Goal: Information Seeking & Learning: Learn about a topic

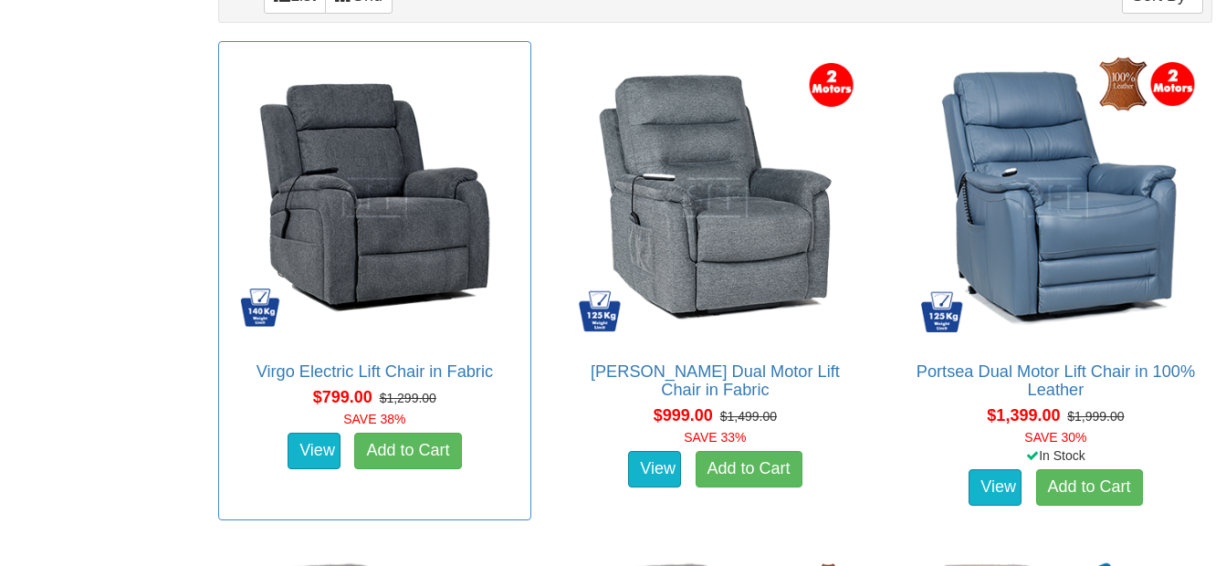
scroll to position [1187, 0]
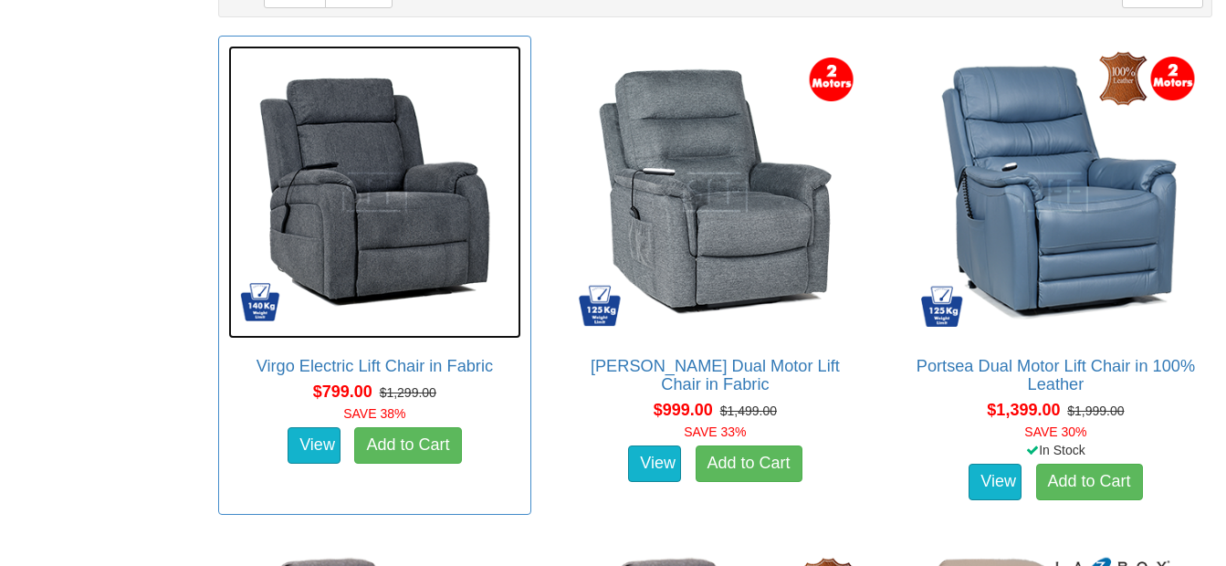
click at [323, 195] on img at bounding box center [374, 192] width 293 height 293
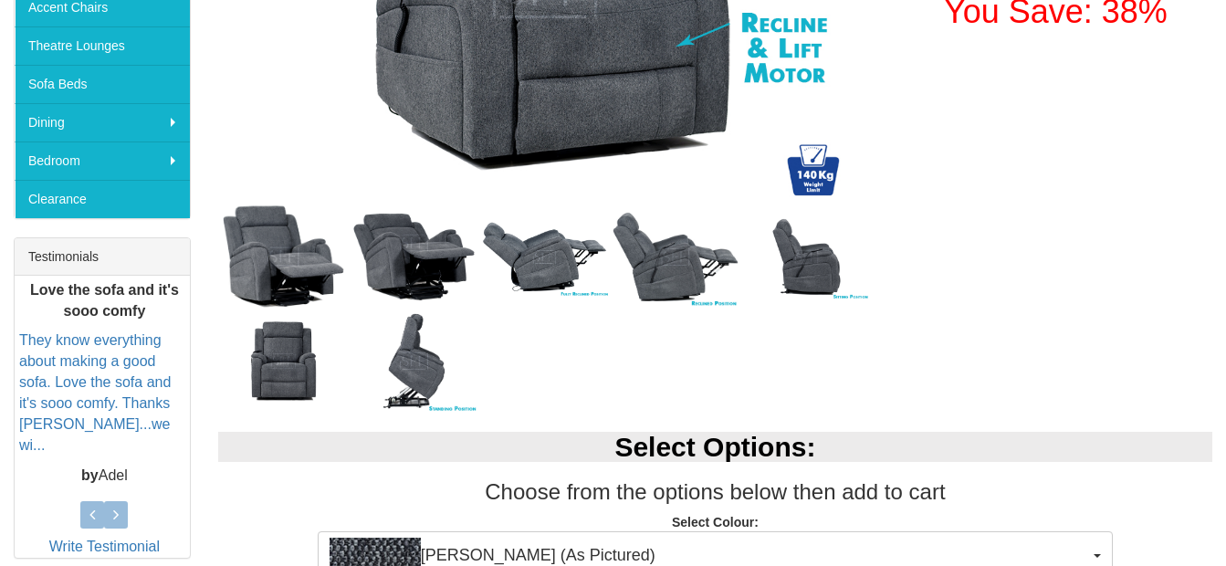
scroll to position [548, 0]
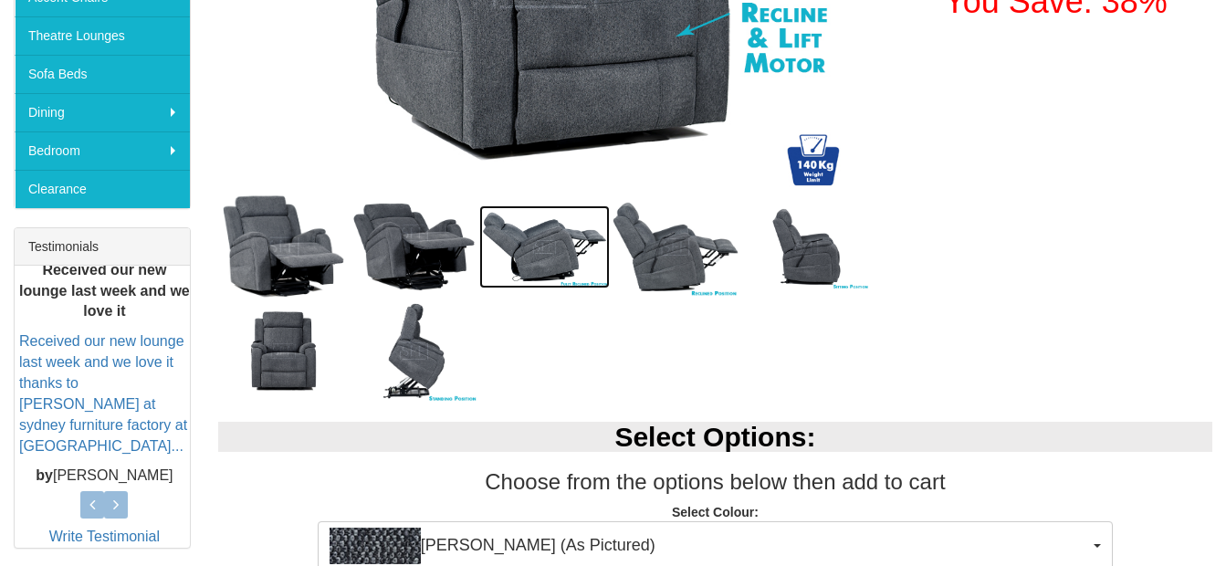
click at [547, 249] on img at bounding box center [544, 246] width 131 height 83
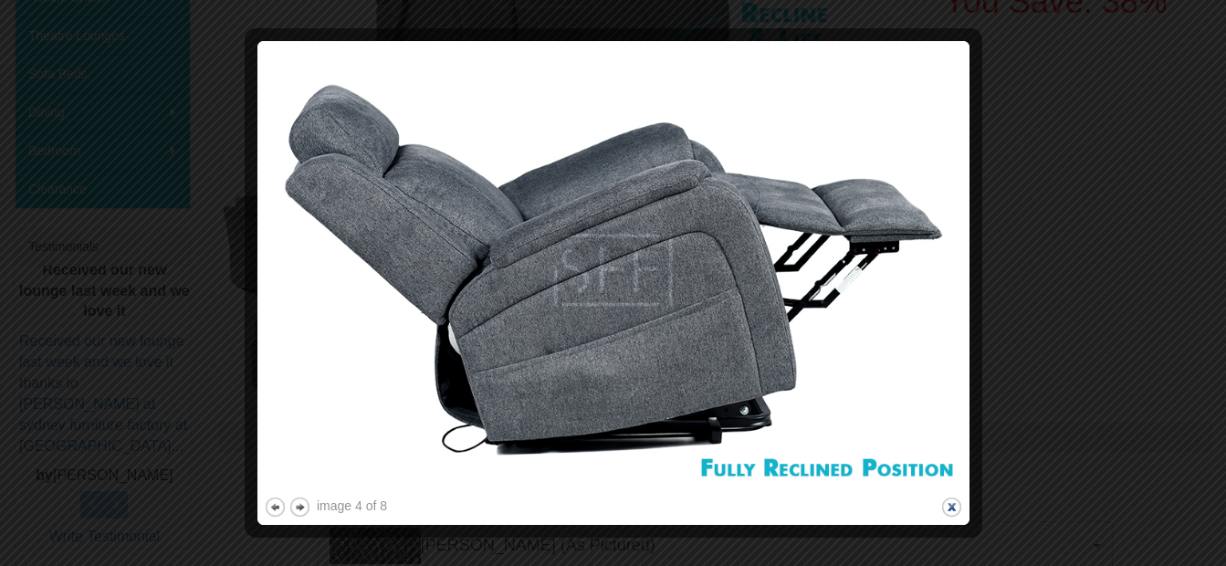
click at [948, 506] on button "close" at bounding box center [951, 507] width 23 height 23
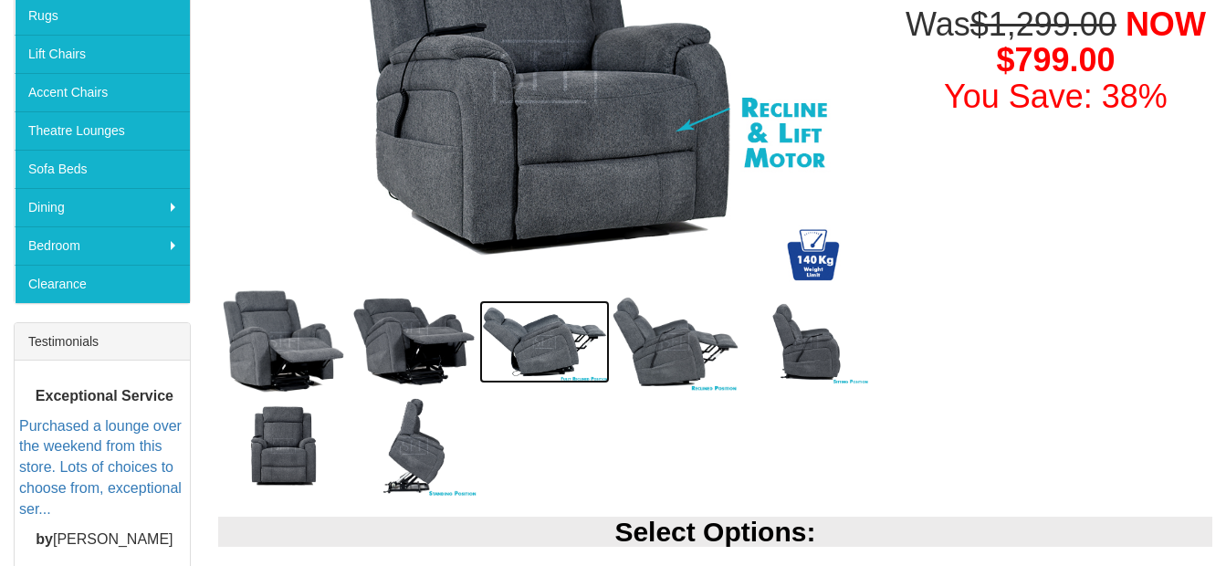
scroll to position [456, 0]
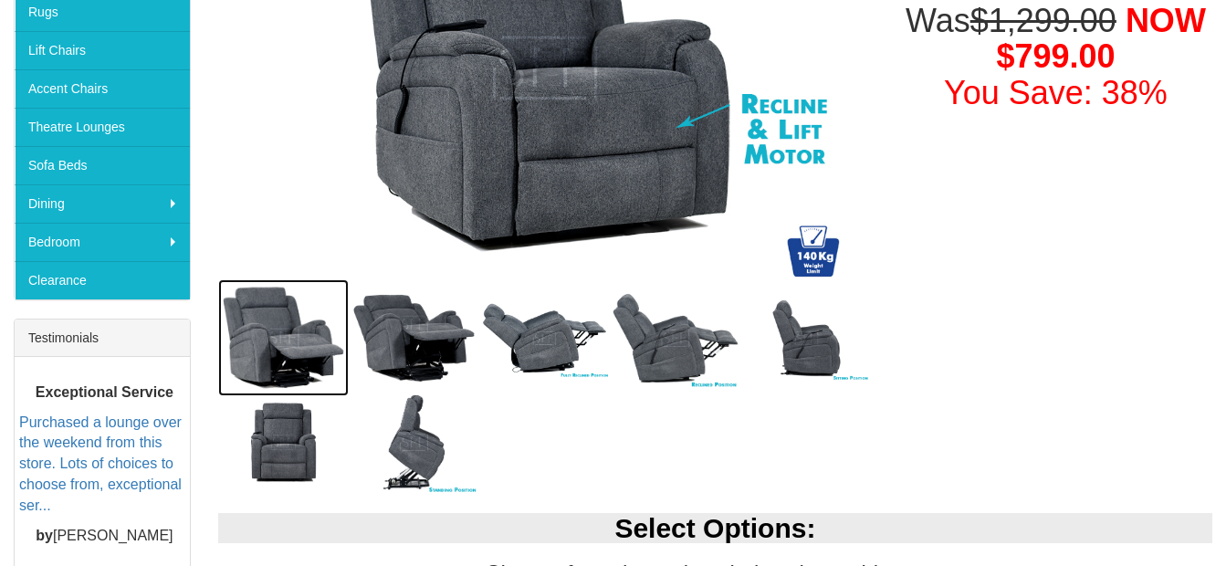
click at [277, 341] on img at bounding box center [283, 337] width 131 height 117
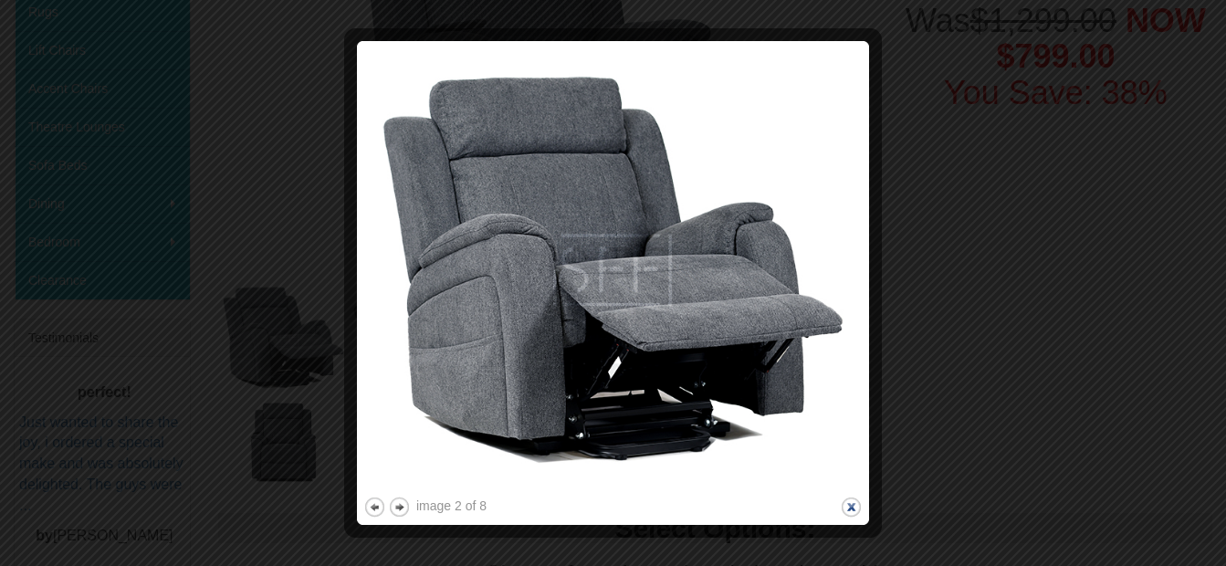
click at [848, 505] on button "close" at bounding box center [851, 507] width 23 height 23
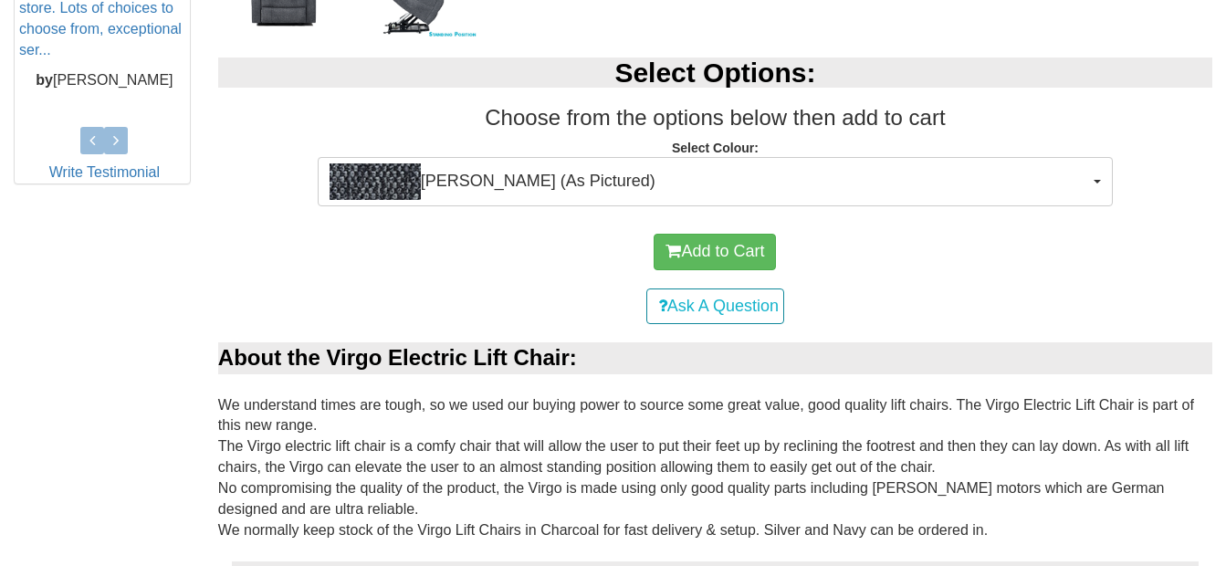
scroll to position [913, 0]
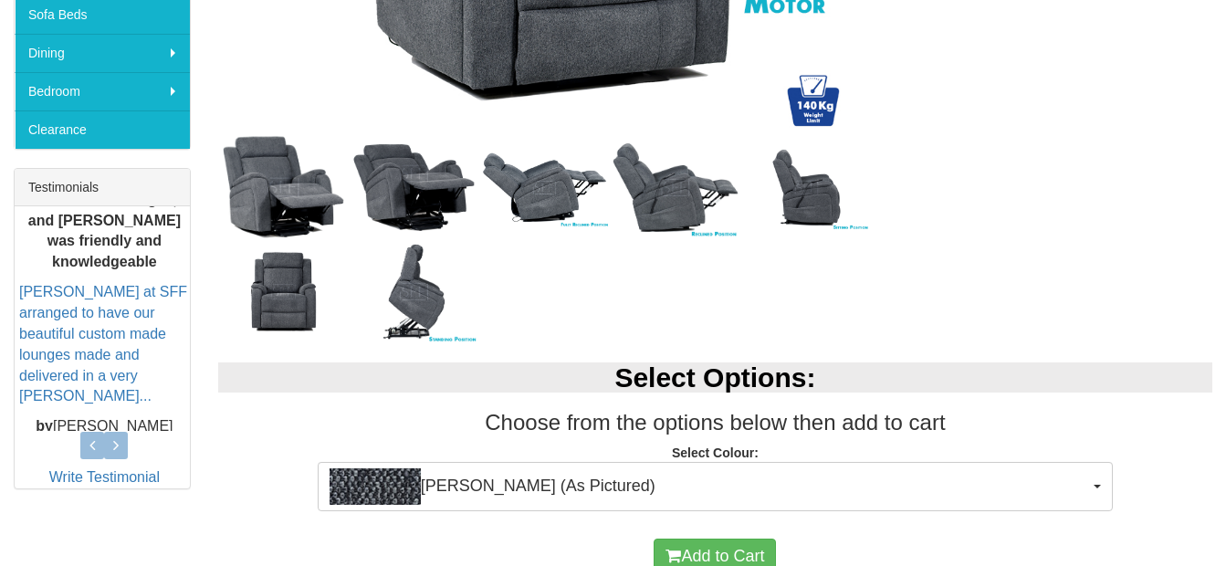
scroll to position [639, 0]
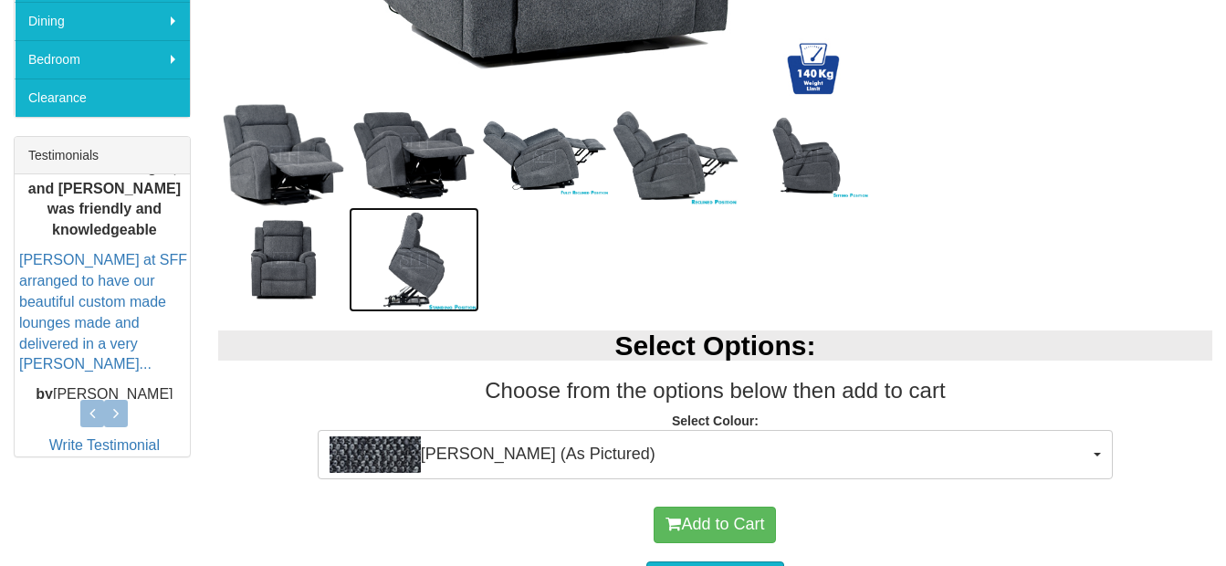
click at [413, 273] on img at bounding box center [414, 259] width 131 height 105
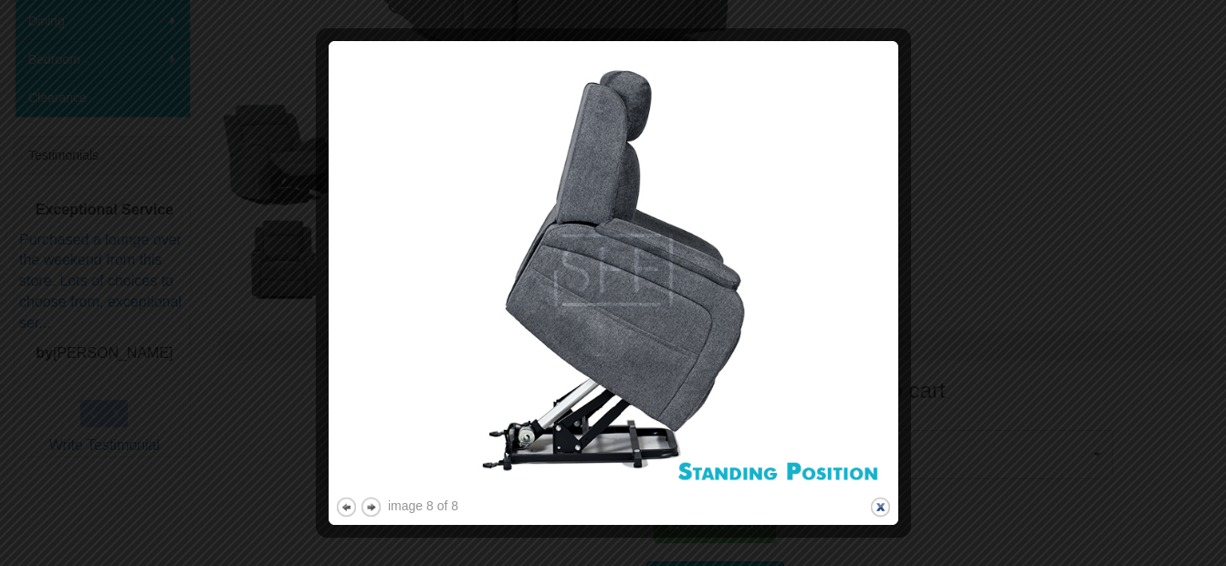
click at [877, 503] on button "close" at bounding box center [880, 507] width 23 height 23
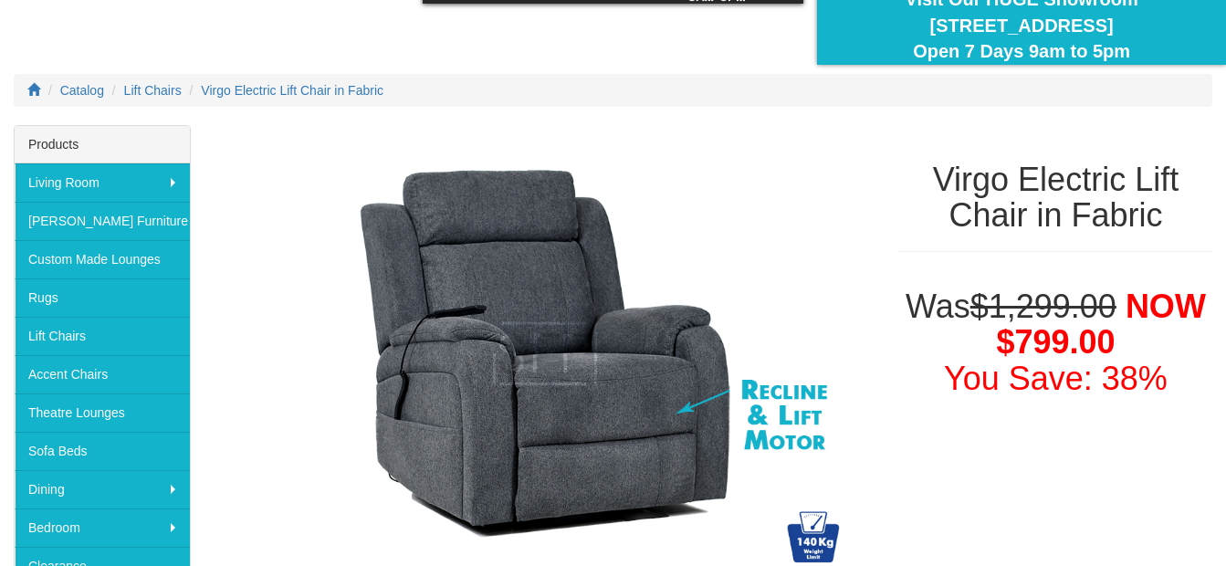
scroll to position [0, 0]
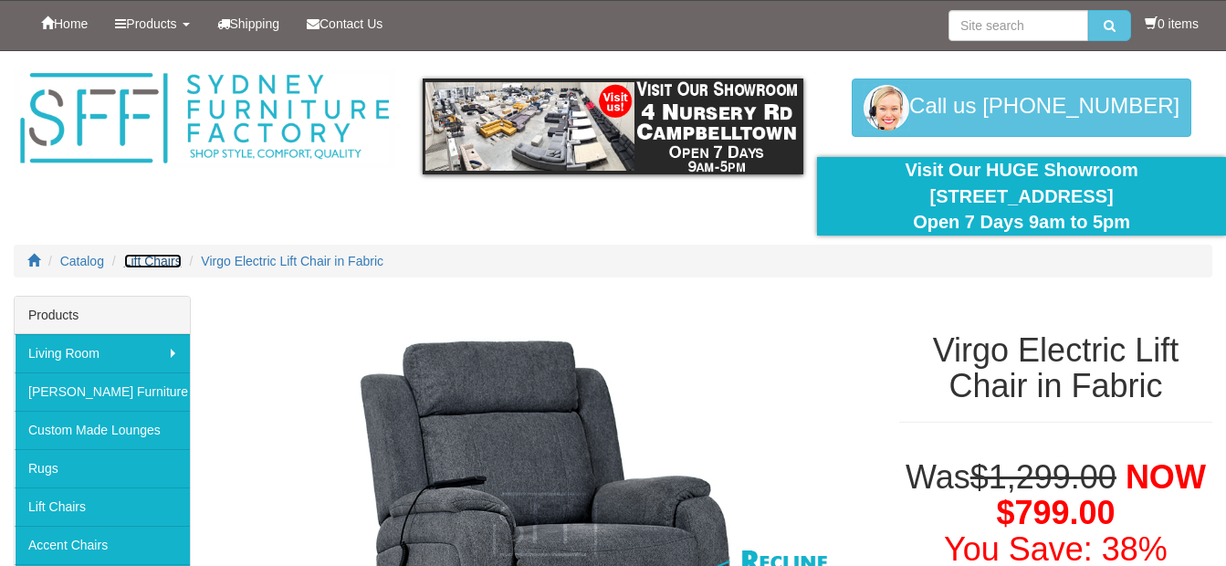
click at [163, 258] on span "Lift Chairs" at bounding box center [153, 261] width 58 height 15
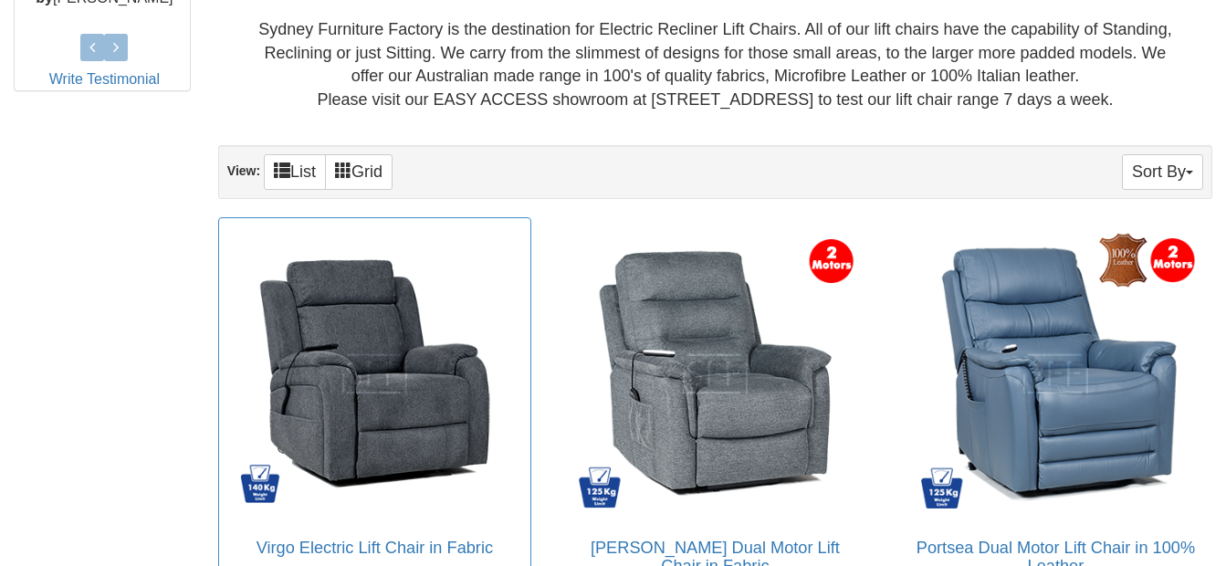
scroll to position [1004, 0]
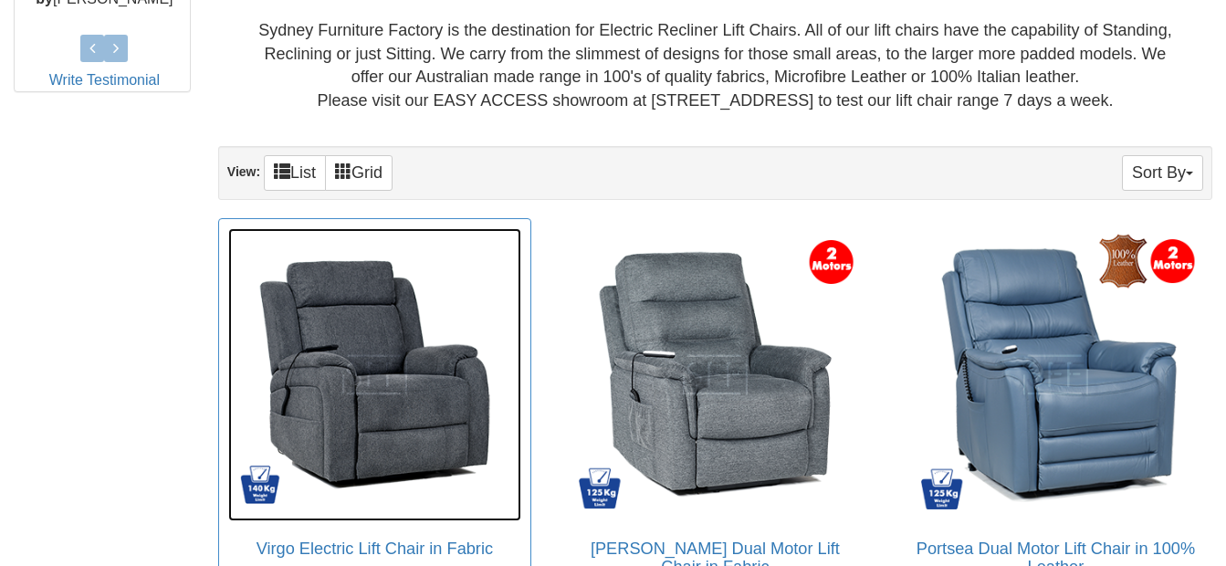
click at [373, 332] on img at bounding box center [374, 374] width 293 height 293
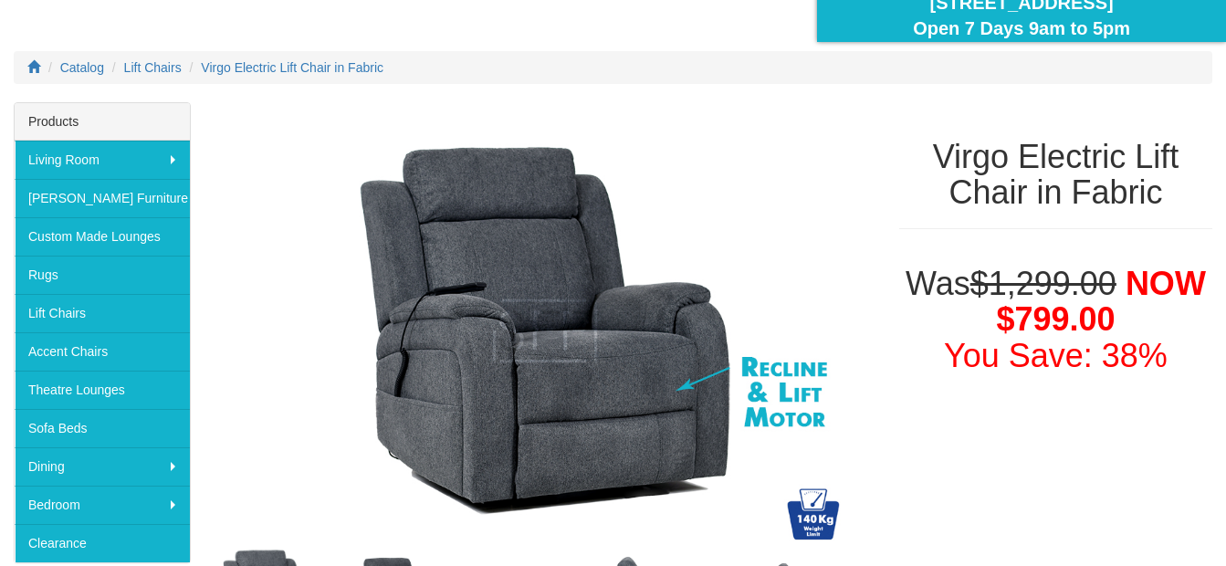
scroll to position [183, 0]
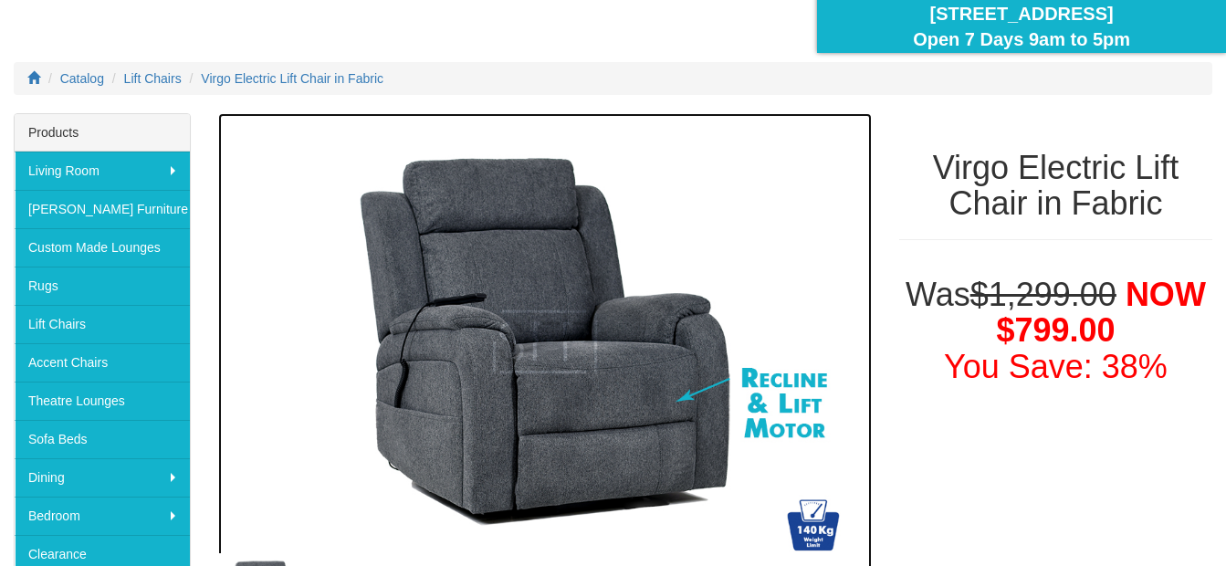
click at [513, 224] on img at bounding box center [545, 341] width 654 height 457
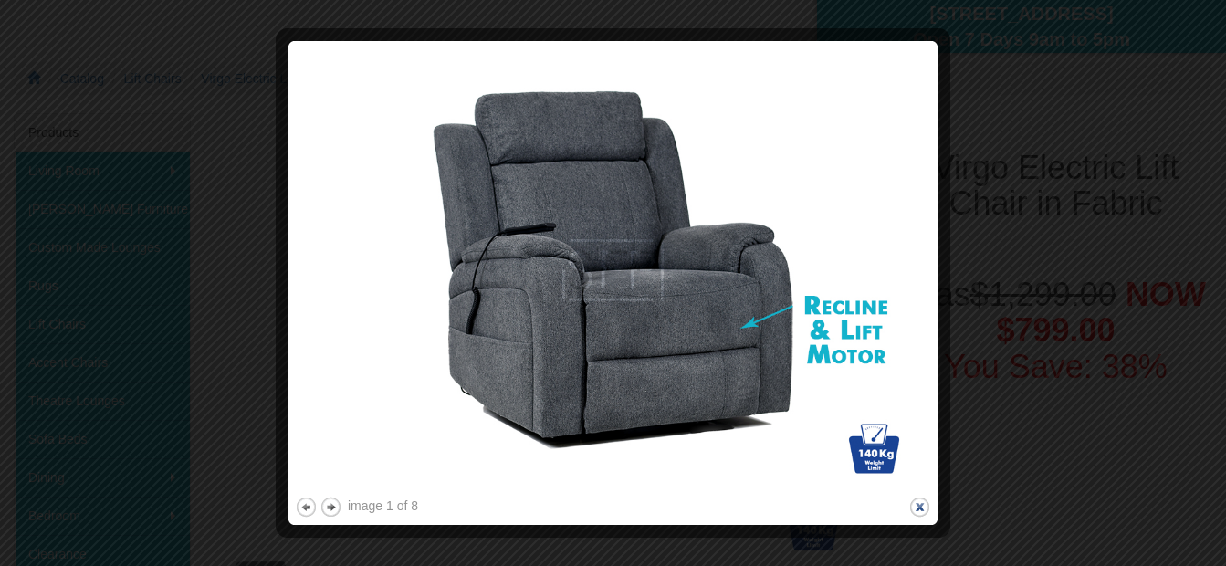
click at [920, 508] on button "close" at bounding box center [919, 507] width 23 height 23
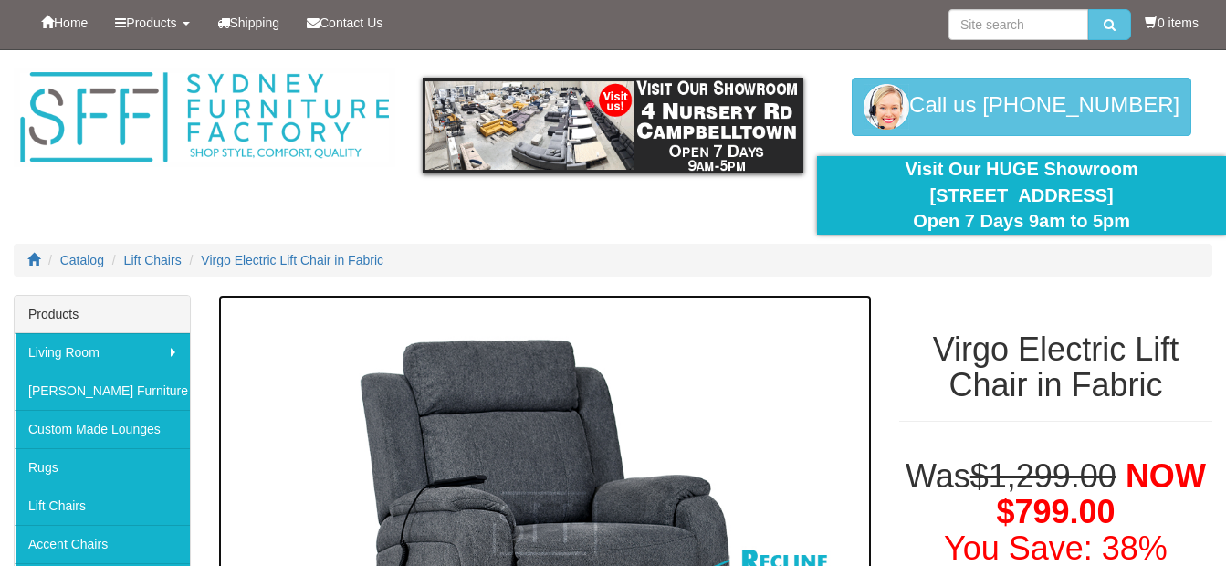
scroll to position [0, 0]
